Goal: Navigation & Orientation: Find specific page/section

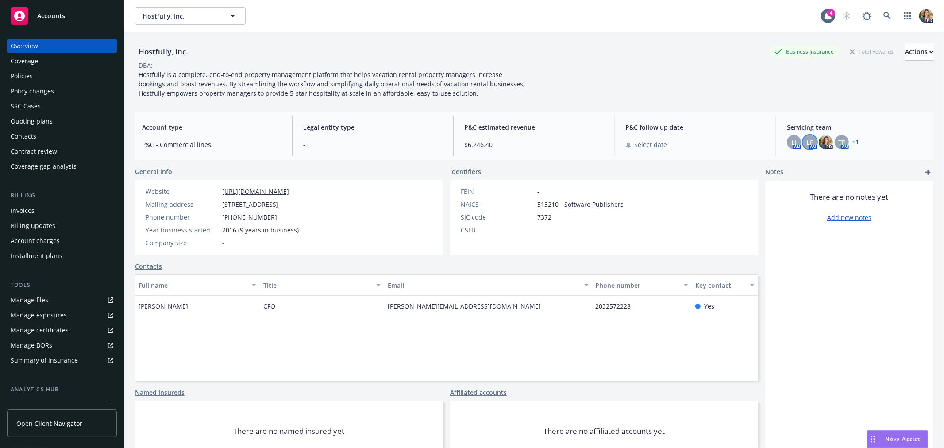
click at [64, 14] on span "Accounts" at bounding box center [51, 15] width 28 height 7
